Goal: Task Accomplishment & Management: Complete application form

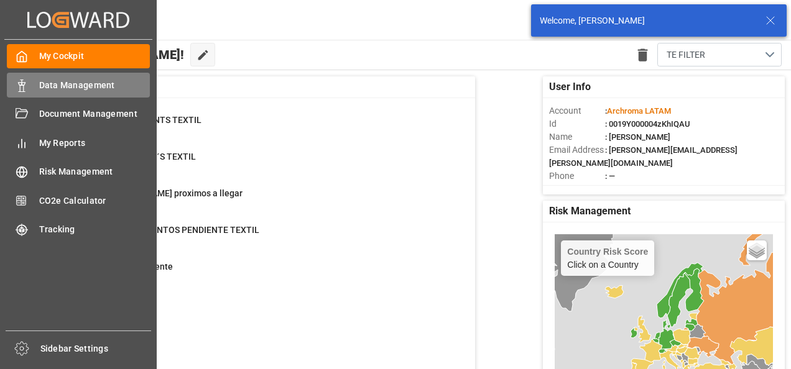
click at [16, 79] on div at bounding box center [17, 85] width 21 height 13
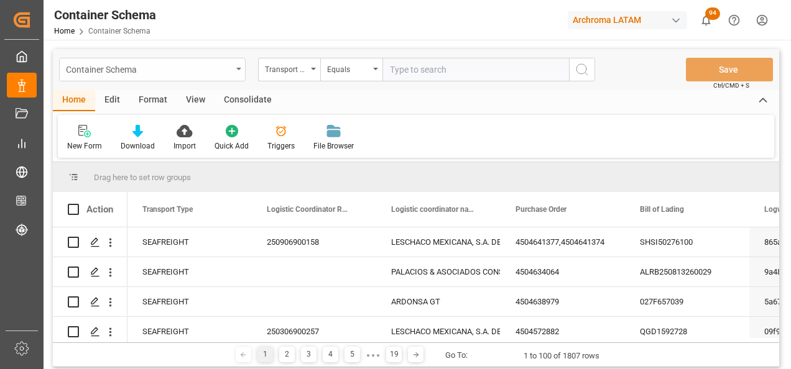
click at [241, 73] on div "Container Schema" at bounding box center [152, 70] width 186 height 24
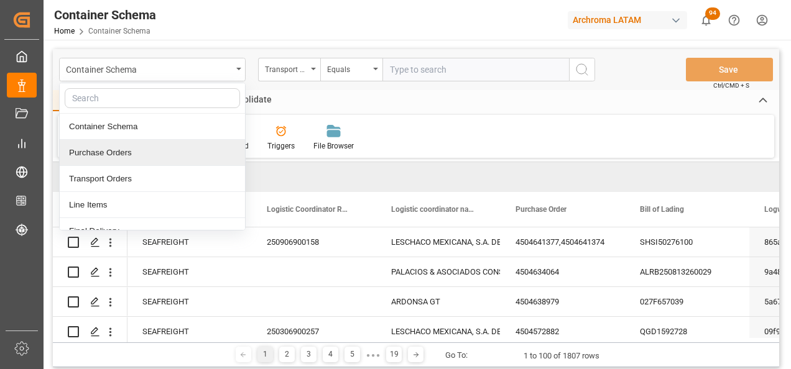
click at [154, 148] on div "Purchase Orders" at bounding box center [152, 153] width 185 height 26
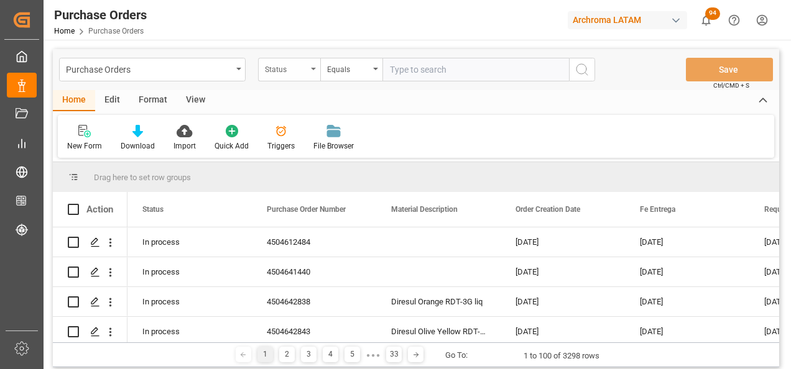
click at [310, 75] on div "Status" at bounding box center [289, 70] width 62 height 24
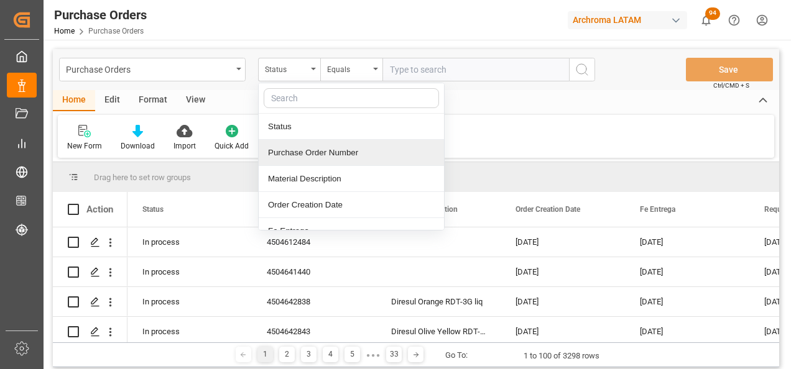
click at [323, 156] on div "Purchase Order Number" at bounding box center [351, 153] width 185 height 26
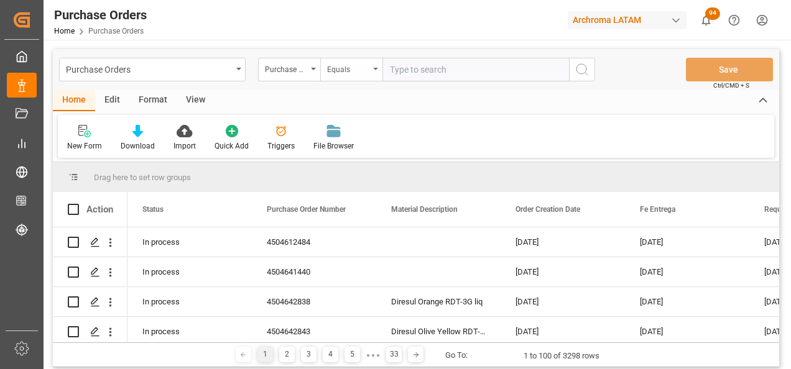
click at [356, 68] on div "Equals" at bounding box center [348, 68] width 42 height 14
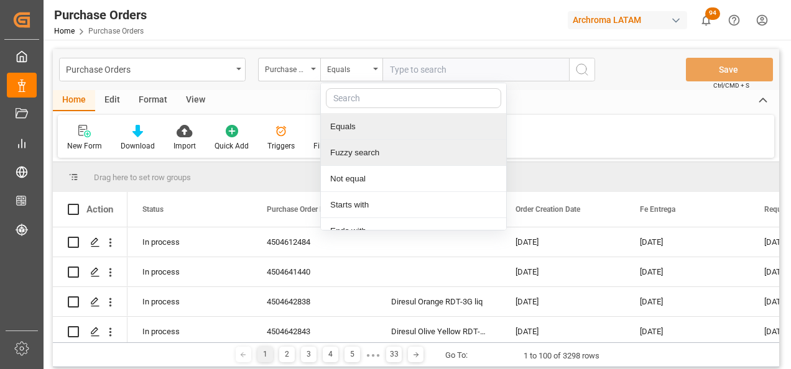
click at [367, 145] on div "Fuzzy search" at bounding box center [413, 153] width 185 height 26
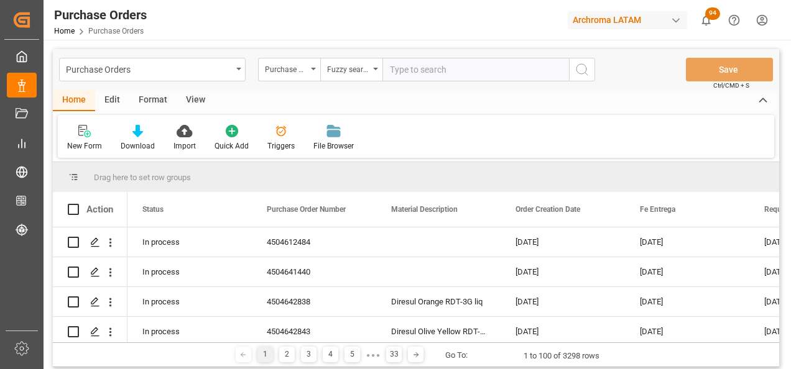
paste input "4504620737"
type input "4504620737"
click at [579, 71] on icon "search button" at bounding box center [581, 69] width 15 height 15
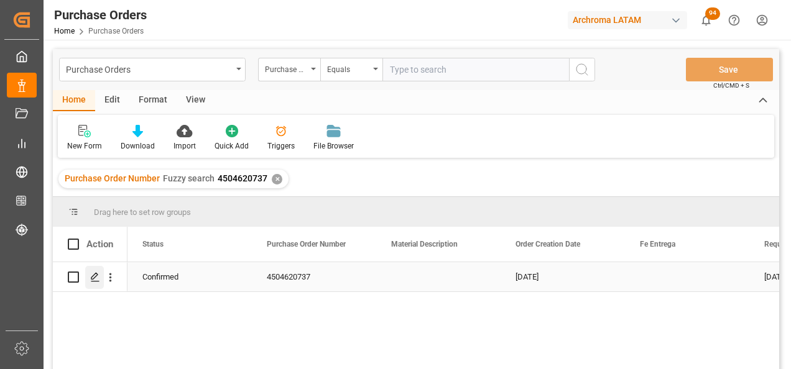
click at [93, 270] on div "Press SPACE to select this row." at bounding box center [94, 277] width 19 height 23
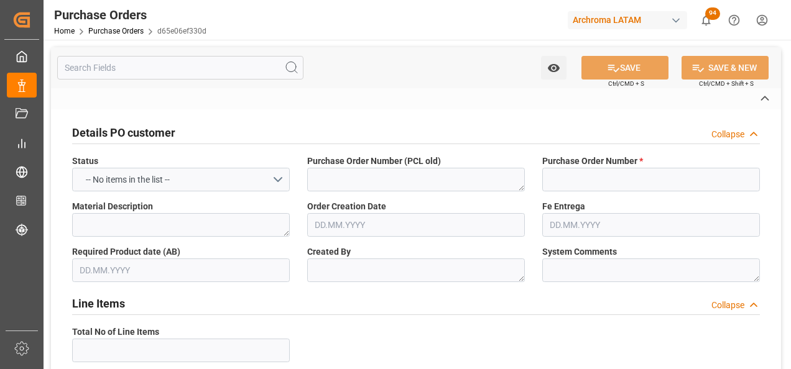
type input "4504620737"
type textarea "HZAPATA"
type input "2003"
type input "CHANGZHOU DAHUA IMP. & EXP."
type input "Definitivo"
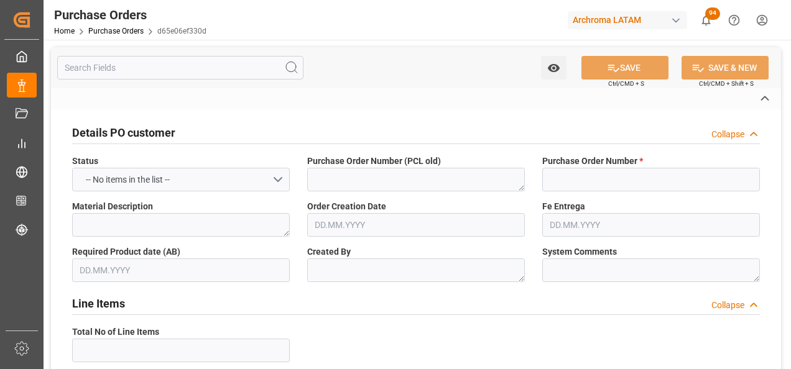
type input "[PERSON_NAME]"
type input "[GEOGRAPHIC_DATA]"
type textarea "TEXTIL"
type input "SEAFREIGHT"
type input "1"
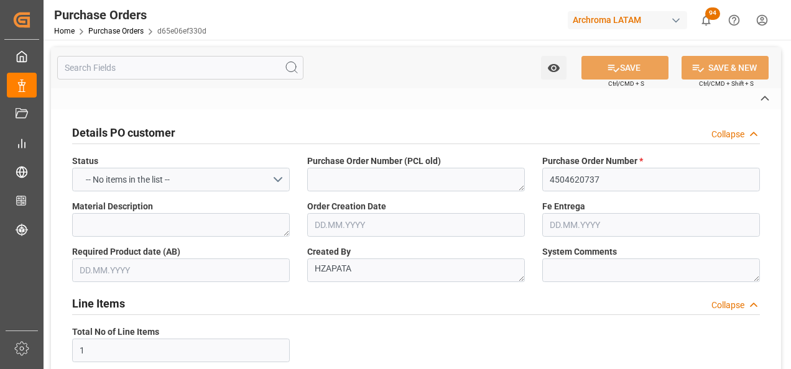
type input "[DATE]"
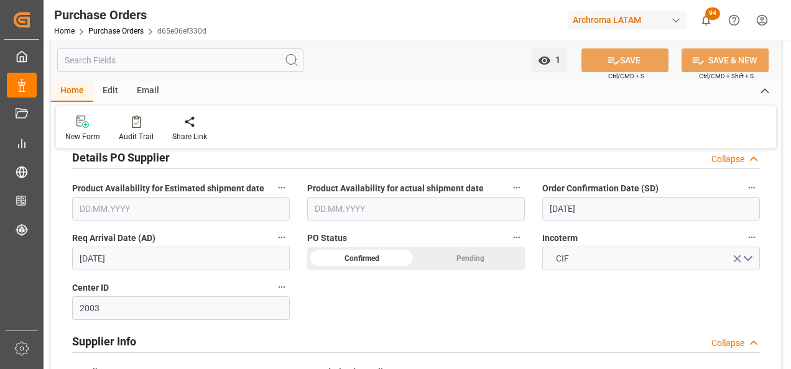
scroll to position [435, 0]
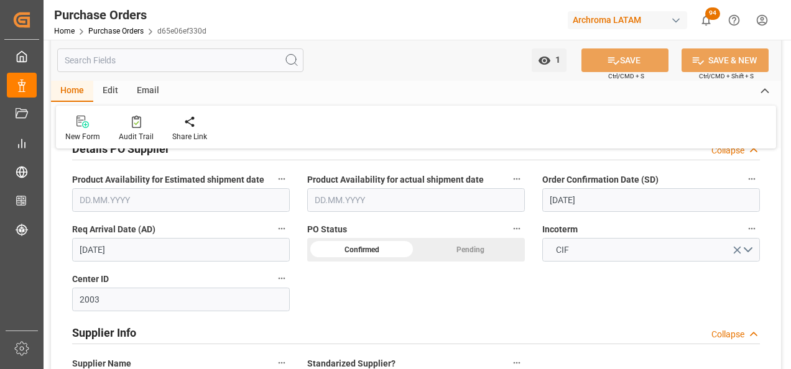
click at [574, 199] on input "[DATE]" at bounding box center [651, 200] width 218 height 24
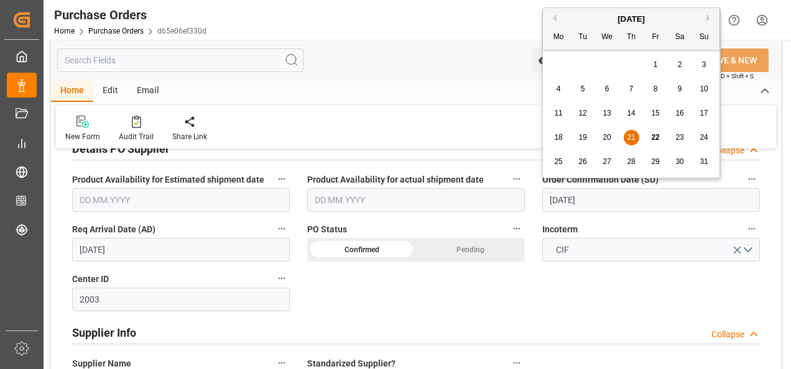
click at [587, 163] on div "26" at bounding box center [583, 162] width 16 height 15
type input "[DATE]"
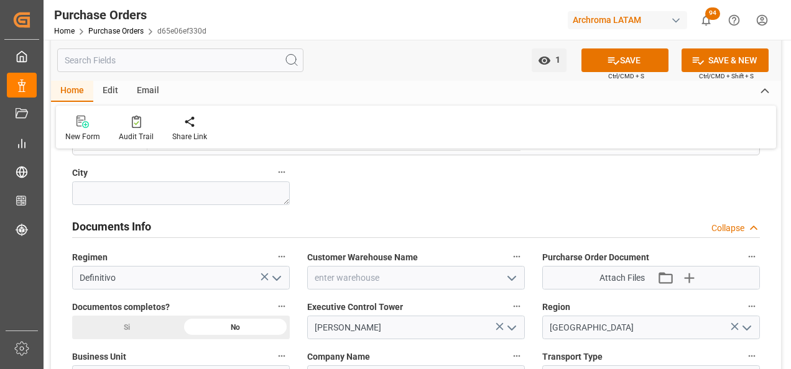
scroll to position [870, 0]
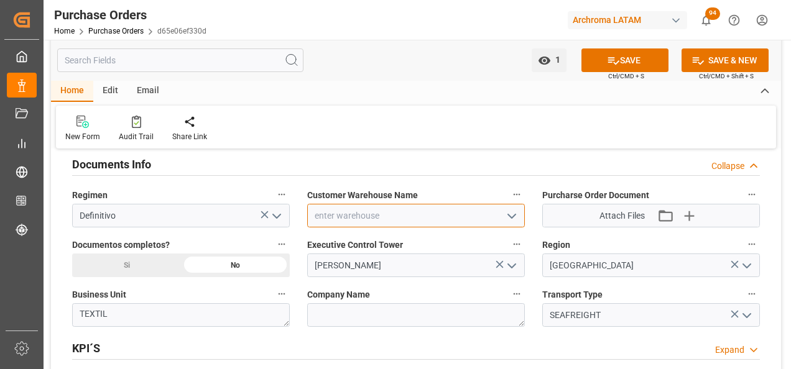
click at [521, 216] on input at bounding box center [416, 216] width 218 height 24
click at [499, 218] on input at bounding box center [416, 216] width 218 height 24
click at [505, 221] on icon "open menu" at bounding box center [511, 216] width 15 height 15
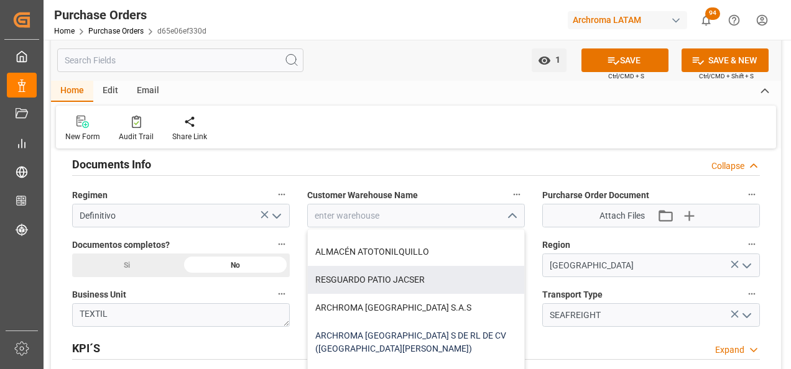
scroll to position [124, 0]
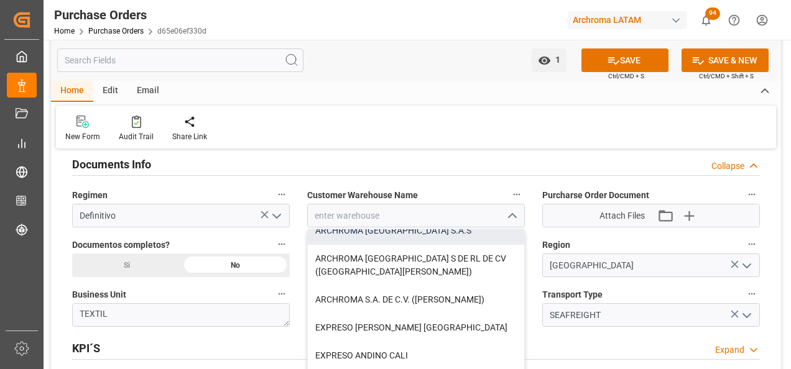
click at [429, 234] on div "ARCHROMA [GEOGRAPHIC_DATA] S.A.S" at bounding box center [416, 231] width 216 height 28
type input "ARCHROMA [GEOGRAPHIC_DATA] S.A.S"
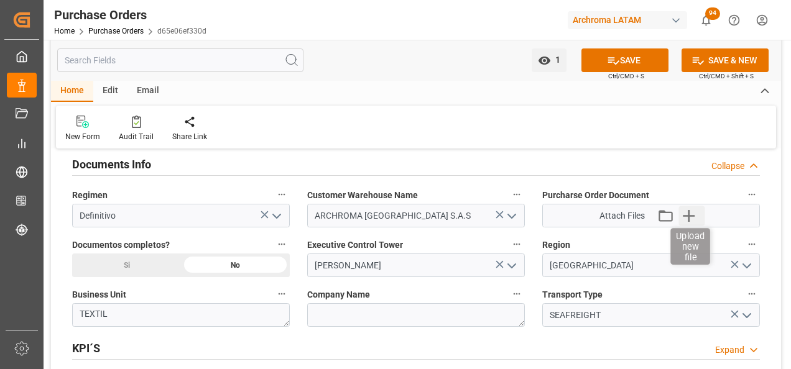
click at [689, 215] on icon "button" at bounding box center [688, 216] width 12 height 12
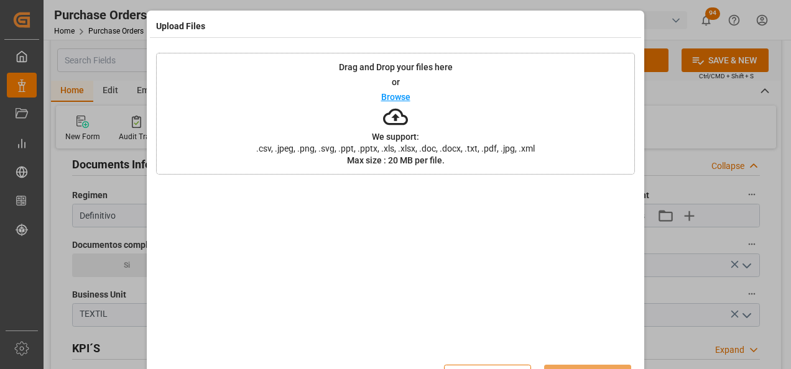
click at [562, 145] on div "Drag and Drop your files here or Browse We support: .csv, .jpeg, .png, .svg, .p…" at bounding box center [395, 114] width 479 height 122
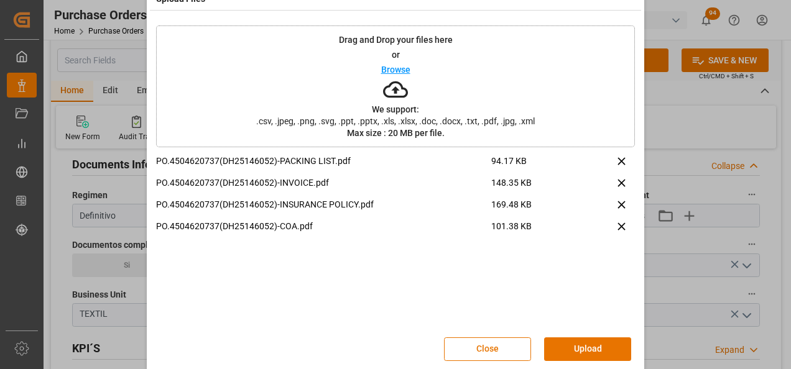
scroll to position [41, 0]
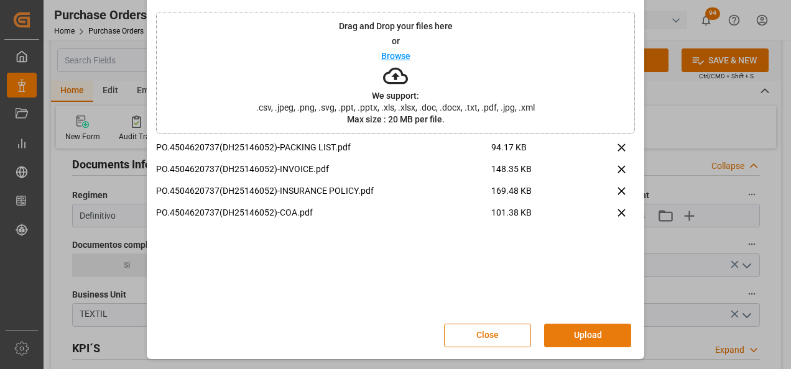
click at [588, 329] on button "Upload" at bounding box center [587, 336] width 87 height 24
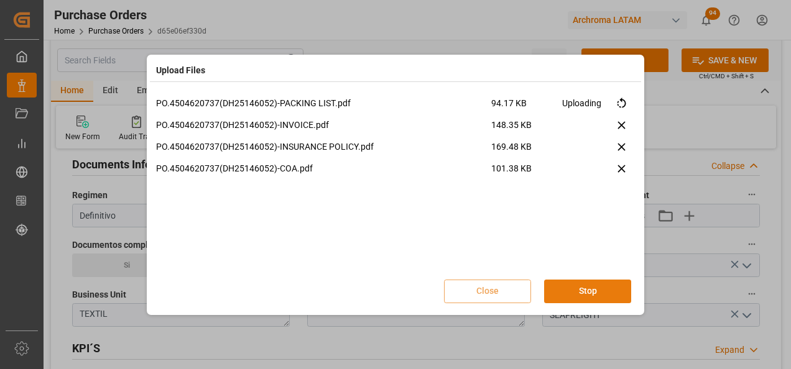
scroll to position [0, 0]
click at [615, 295] on button "Done" at bounding box center [587, 292] width 87 height 24
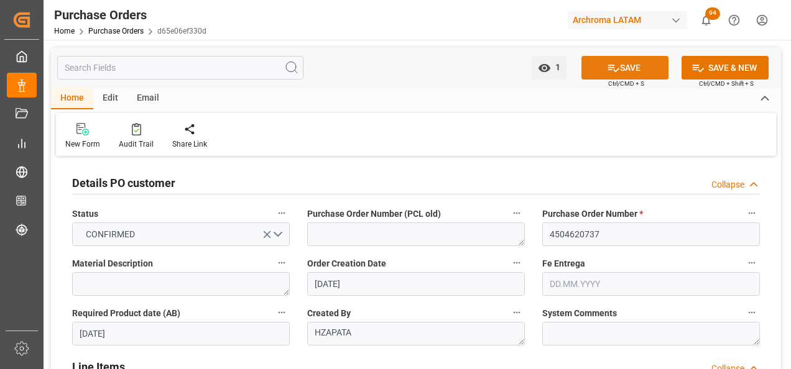
click at [618, 65] on button "SAVE" at bounding box center [624, 68] width 87 height 24
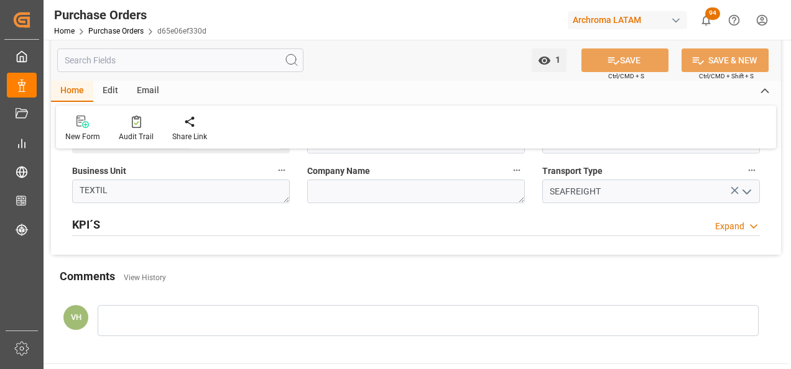
scroll to position [994, 0]
click at [254, 327] on div at bounding box center [428, 320] width 661 height 31
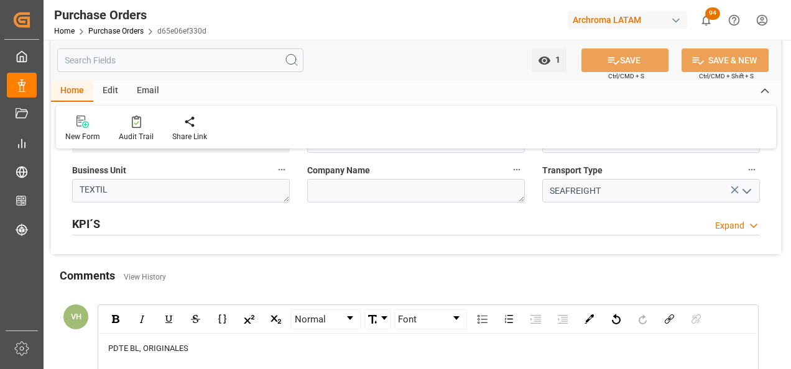
scroll to position [1119, 0]
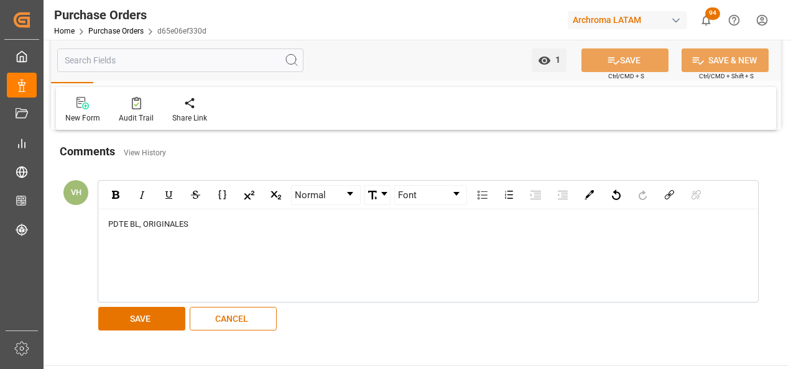
click at [199, 222] on div "PDTE BL, ORIGINALES" at bounding box center [428, 224] width 640 height 12
click at [146, 315] on button "SAVE" at bounding box center [141, 319] width 87 height 24
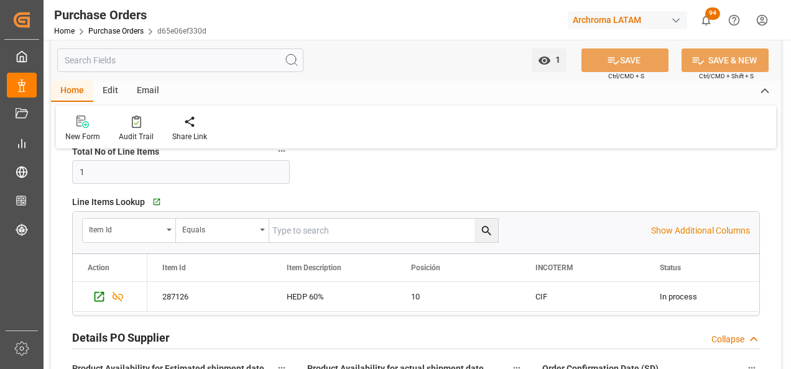
scroll to position [249, 0]
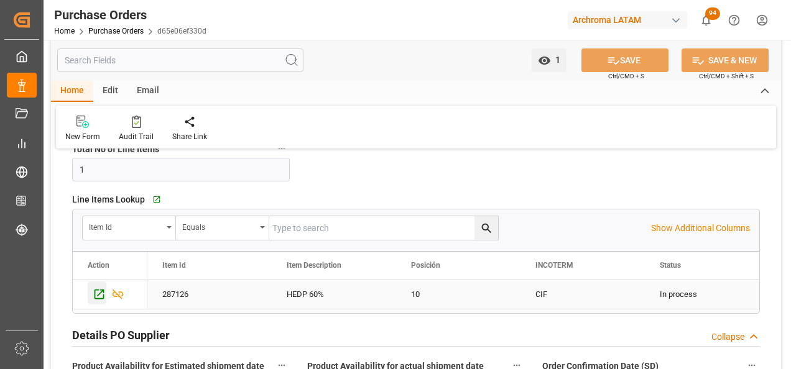
click at [95, 294] on icon "Press SPACE to select this row." at bounding box center [99, 295] width 10 height 10
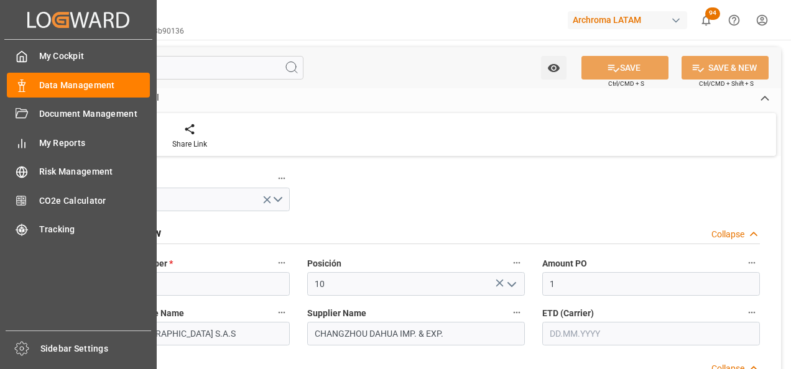
type input "[DATE] 14:39"
type input "[DATE] 14:50"
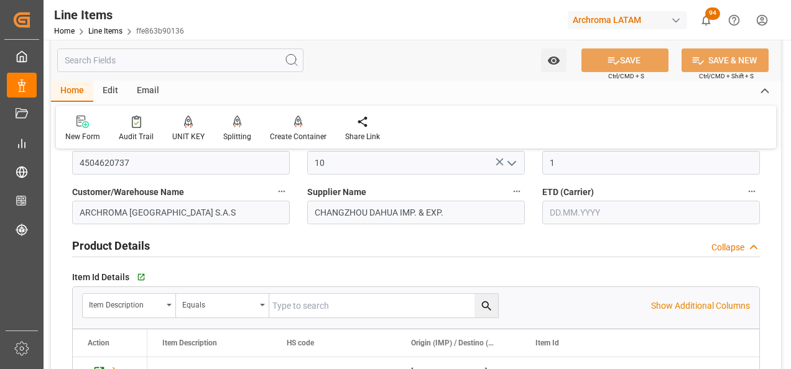
scroll to position [124, 0]
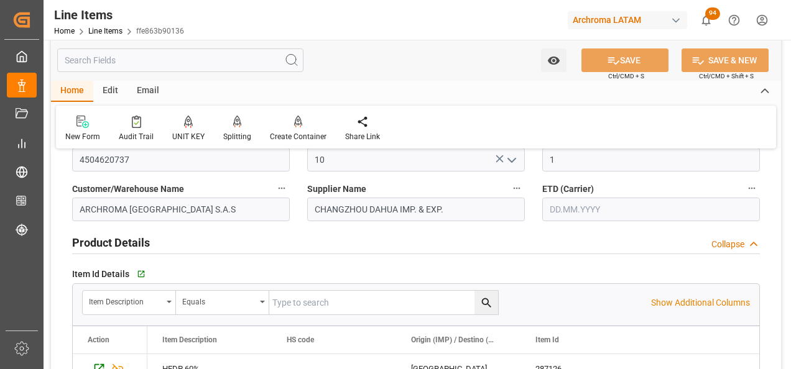
click at [554, 211] on input "text" at bounding box center [651, 210] width 218 height 24
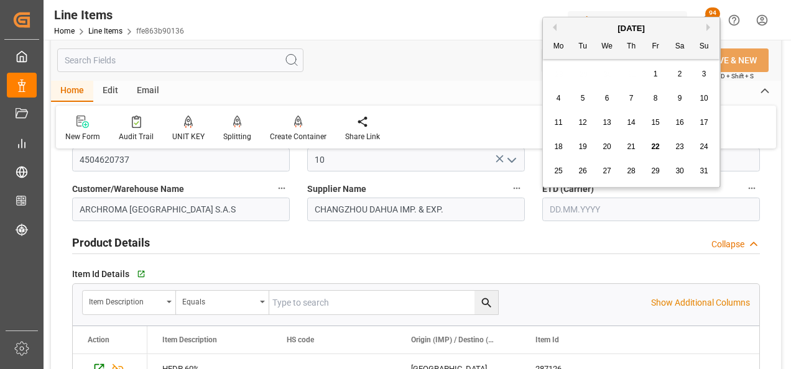
click at [546, 79] on div "28 29 30 31 1 2 3" at bounding box center [631, 74] width 170 height 24
click at [581, 171] on span "26" at bounding box center [582, 171] width 8 height 9
type input "[DATE]"
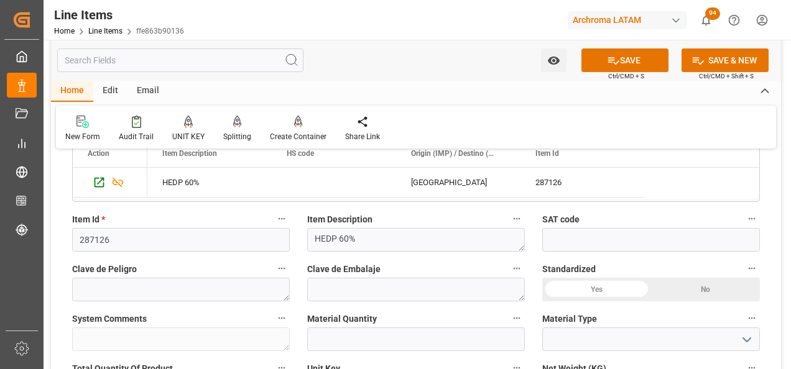
scroll to position [373, 0]
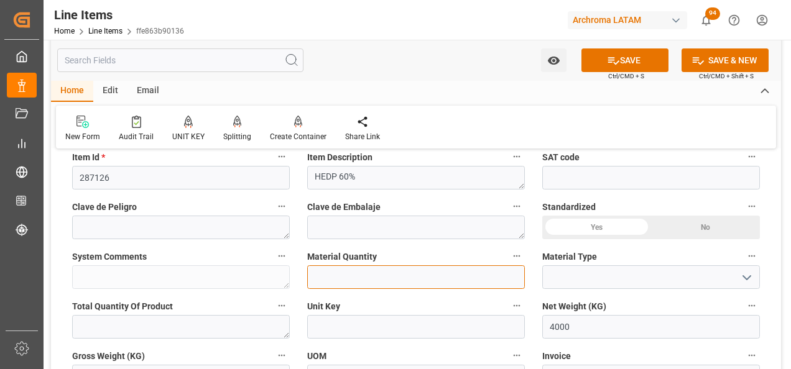
click at [394, 269] on input "text" at bounding box center [416, 277] width 218 height 24
click at [404, 274] on input "text" at bounding box center [416, 277] width 218 height 24
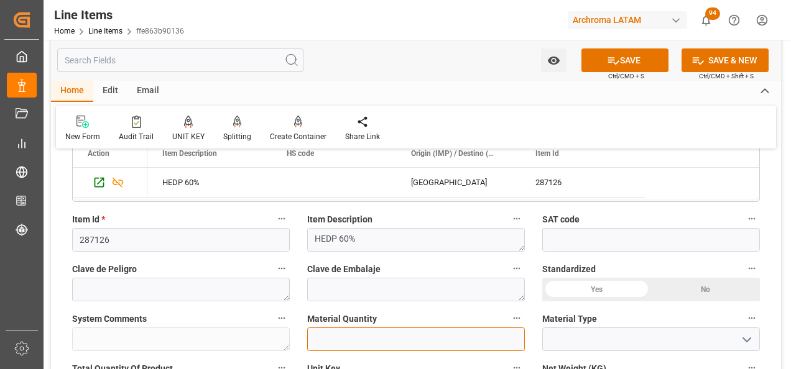
click at [365, 342] on input "text" at bounding box center [416, 340] width 218 height 24
type input "4"
click at [744, 337] on icon "open menu" at bounding box center [746, 339] width 15 height 15
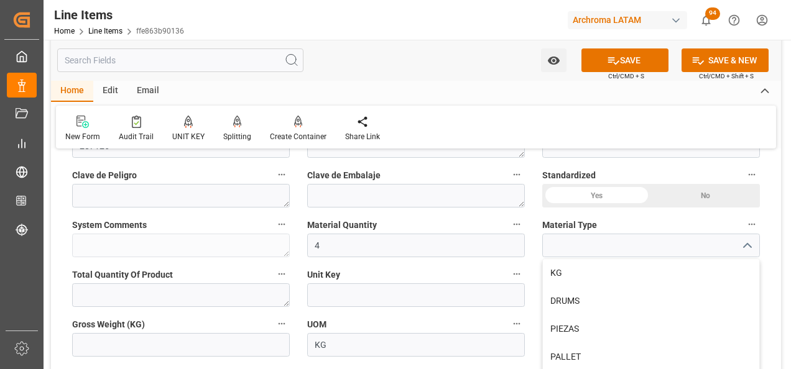
scroll to position [435, 0]
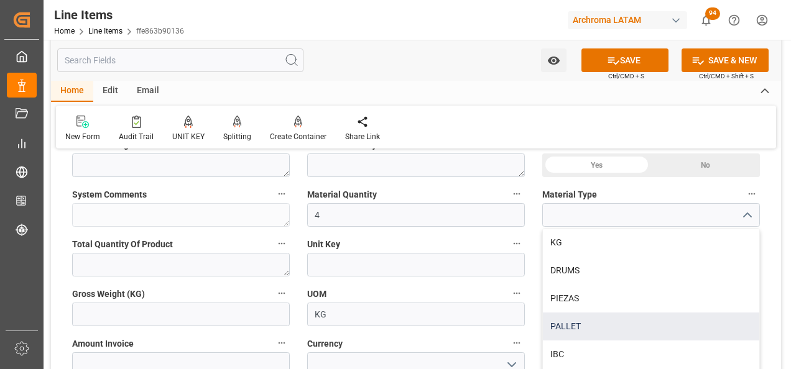
click at [617, 315] on div "PALLET" at bounding box center [651, 327] width 216 height 28
type input "PALLET"
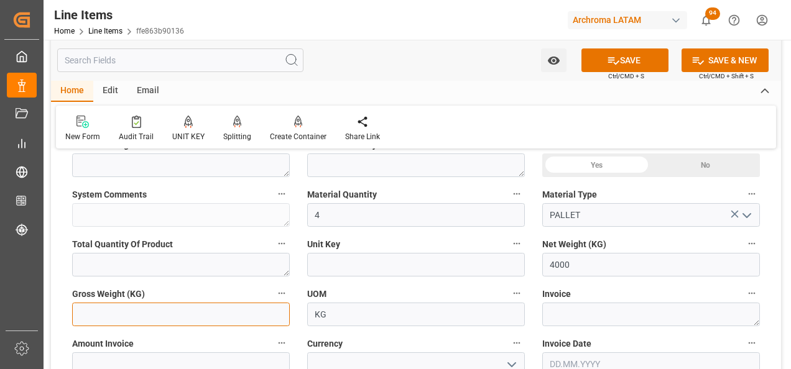
click at [214, 313] on input "text" at bounding box center [181, 315] width 218 height 24
type input "4160"
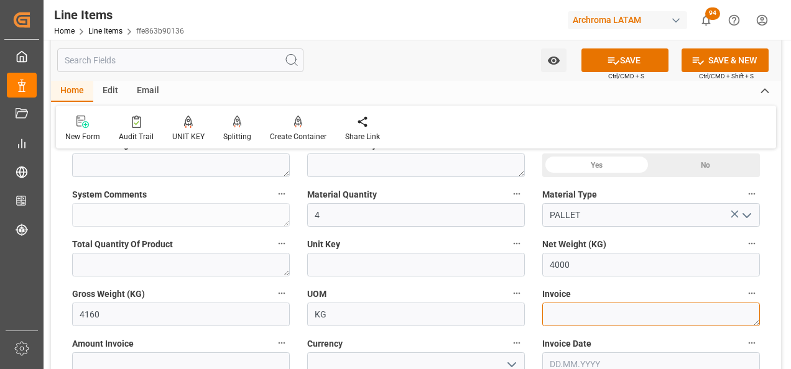
click at [565, 316] on textarea at bounding box center [651, 315] width 218 height 24
click at [578, 317] on textarea at bounding box center [651, 315] width 218 height 24
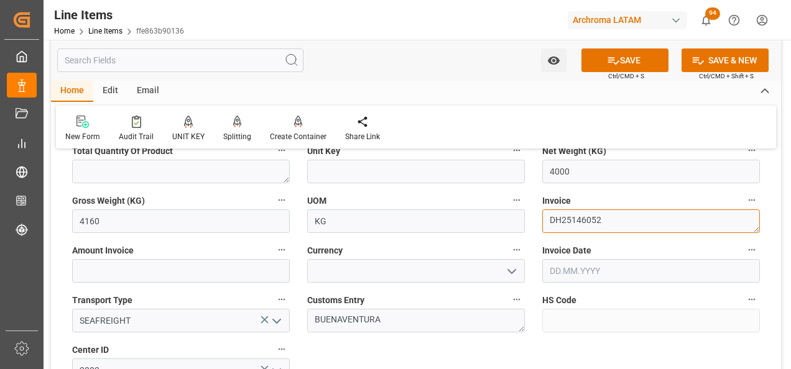
scroll to position [559, 0]
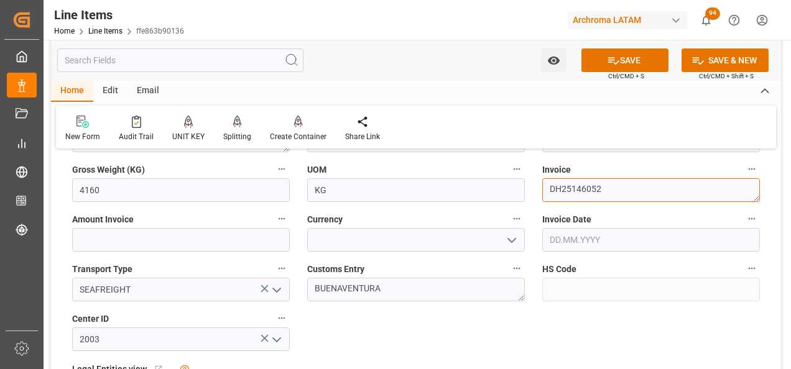
type textarea "DH25146052"
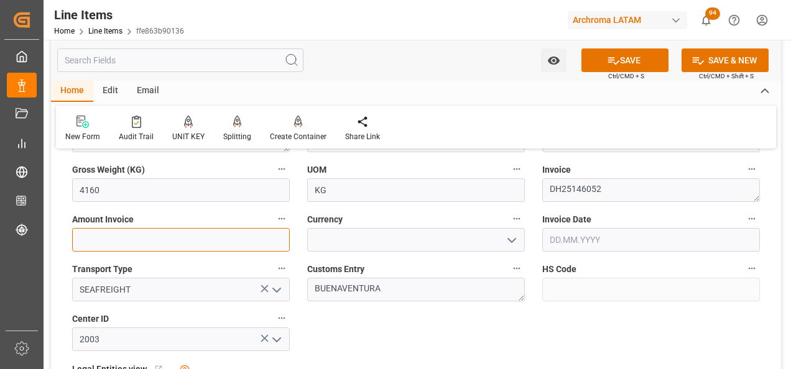
click at [247, 236] on input "text" at bounding box center [181, 240] width 218 height 24
click at [205, 241] on input "text" at bounding box center [181, 240] width 218 height 24
type input "6320"
click at [509, 244] on icon "open menu" at bounding box center [511, 240] width 15 height 15
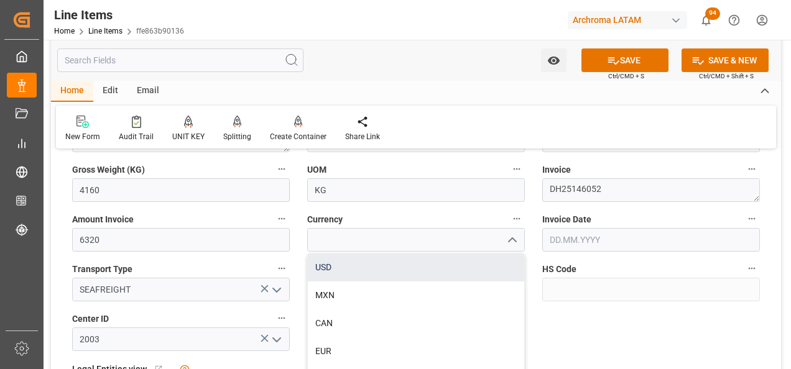
click at [415, 267] on div "USD" at bounding box center [416, 268] width 216 height 28
type input "USD"
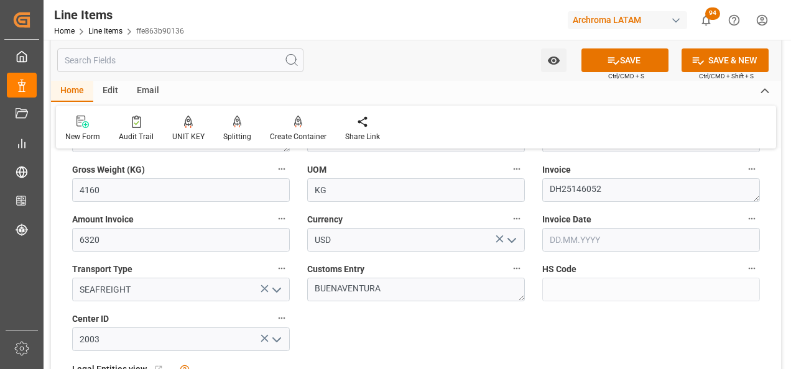
click at [575, 232] on input "text" at bounding box center [651, 240] width 218 height 24
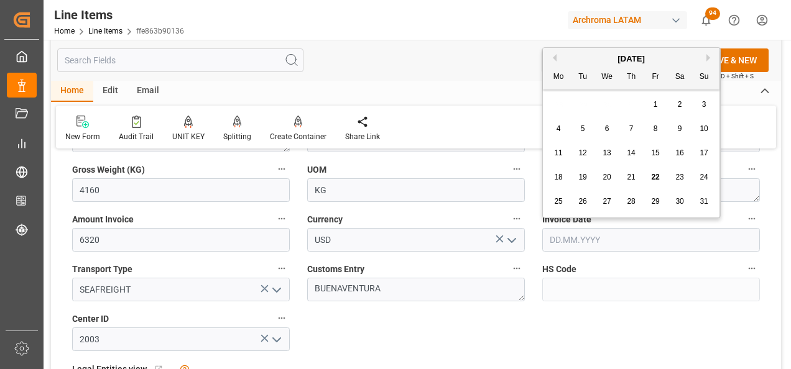
click at [551, 101] on div "28 29 30 31 1 2 3" at bounding box center [631, 105] width 170 height 24
click at [611, 126] on div "6" at bounding box center [607, 129] width 16 height 15
type input "06.08.2025"
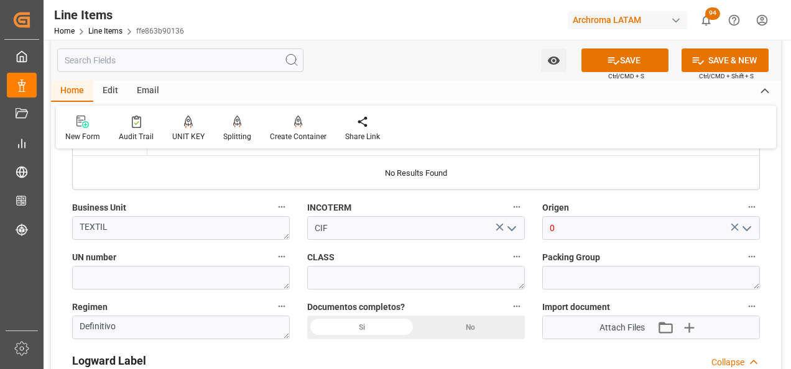
scroll to position [870, 0]
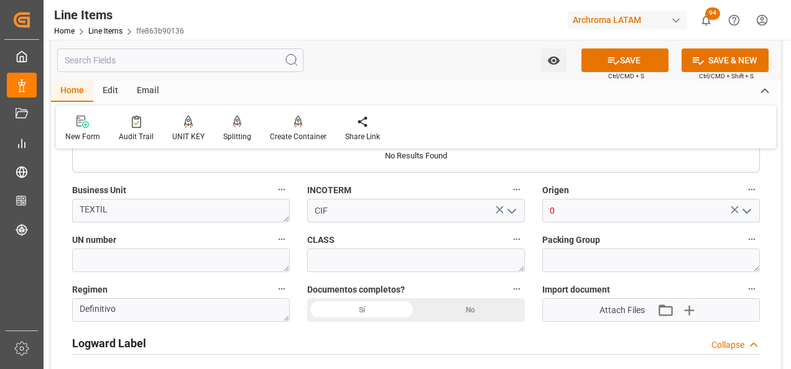
click at [747, 212] on polyline "open menu" at bounding box center [746, 211] width 7 height 4
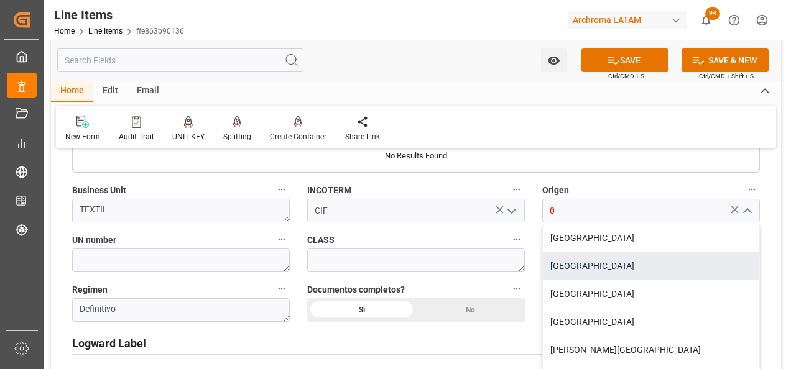
click at [592, 267] on div "CHINA" at bounding box center [651, 266] width 216 height 28
type input "CHINA"
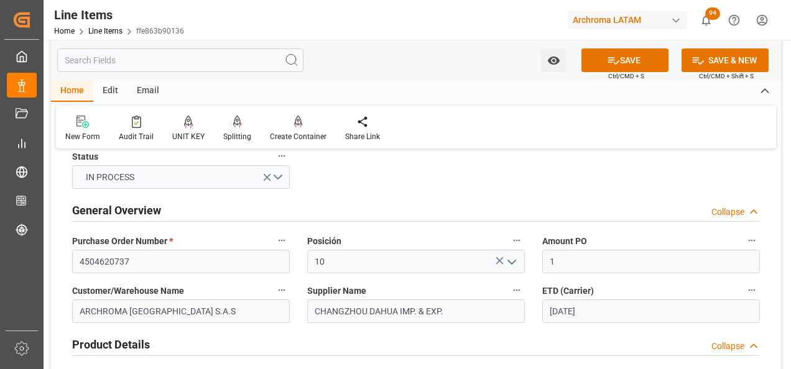
scroll to position [0, 0]
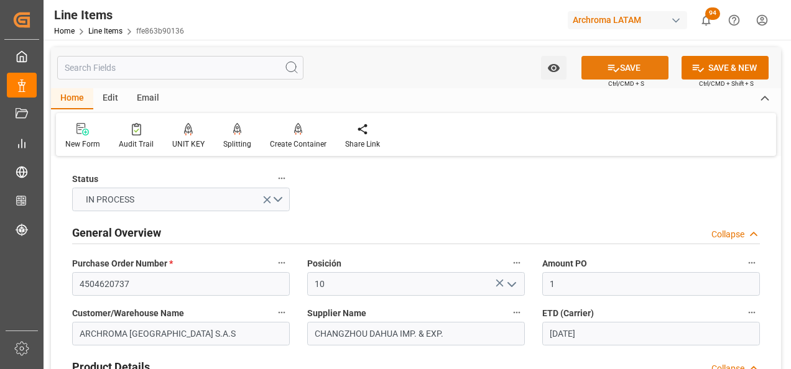
click at [613, 68] on icon at bounding box center [613, 68] width 13 height 13
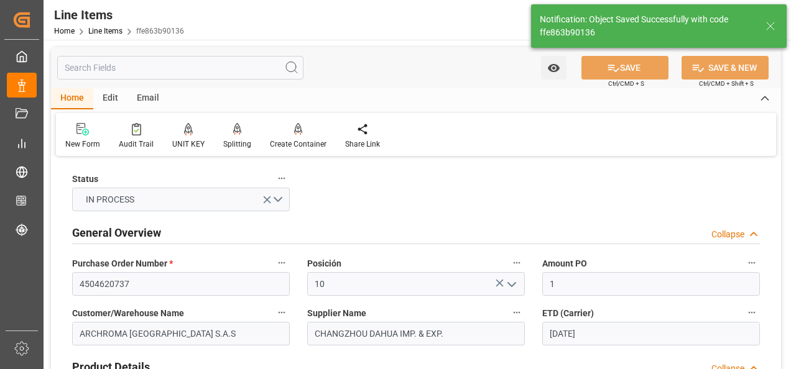
type textarea "4 PALLET"
type input "22.08.2025 14:42"
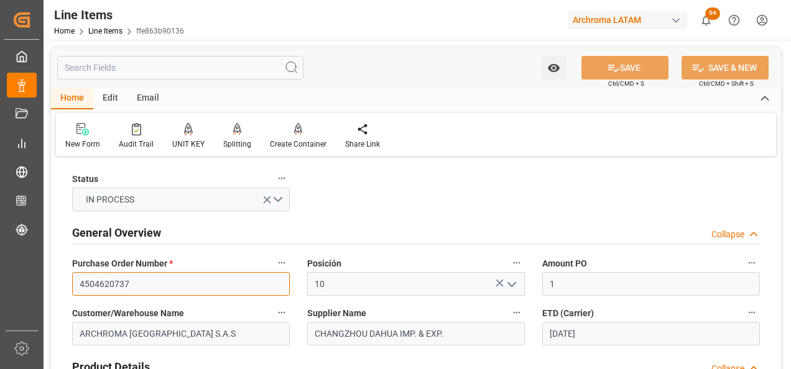
click at [120, 286] on input "4504620737" at bounding box center [181, 284] width 218 height 24
